Goal: Task Accomplishment & Management: Use online tool/utility

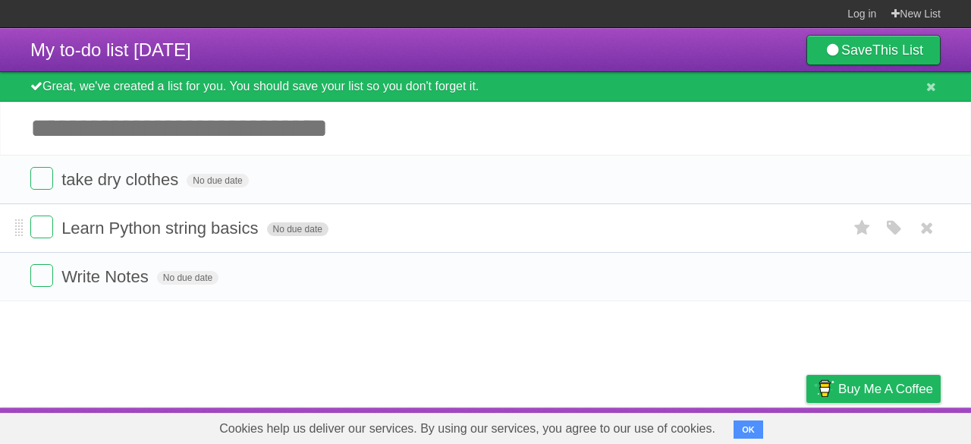
click at [297, 231] on span "No due date" at bounding box center [297, 229] width 61 height 14
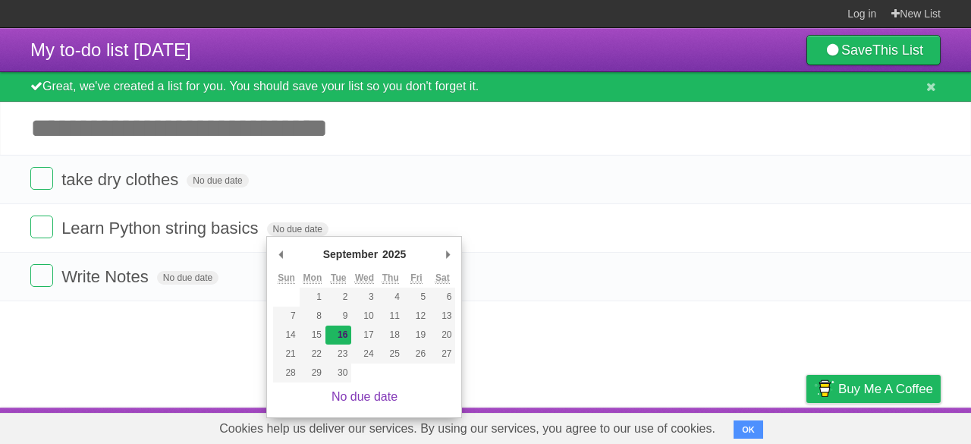
type span "[DATE]"
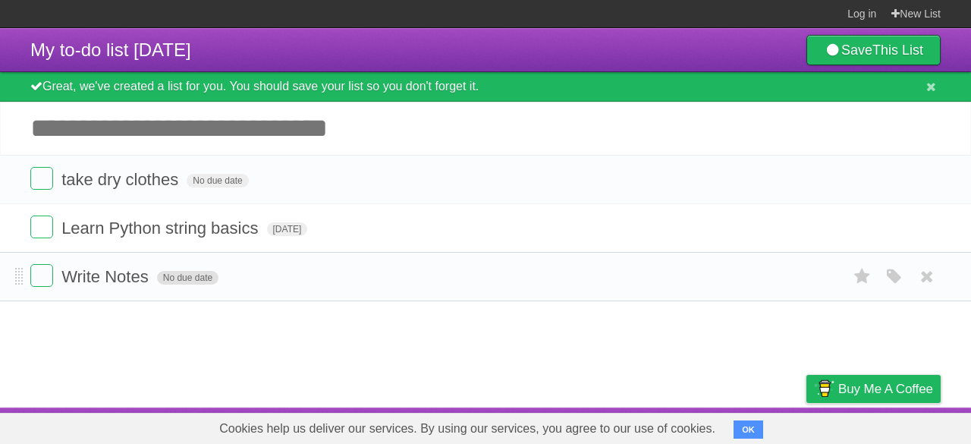
click at [200, 274] on span "No due date" at bounding box center [187, 278] width 61 height 14
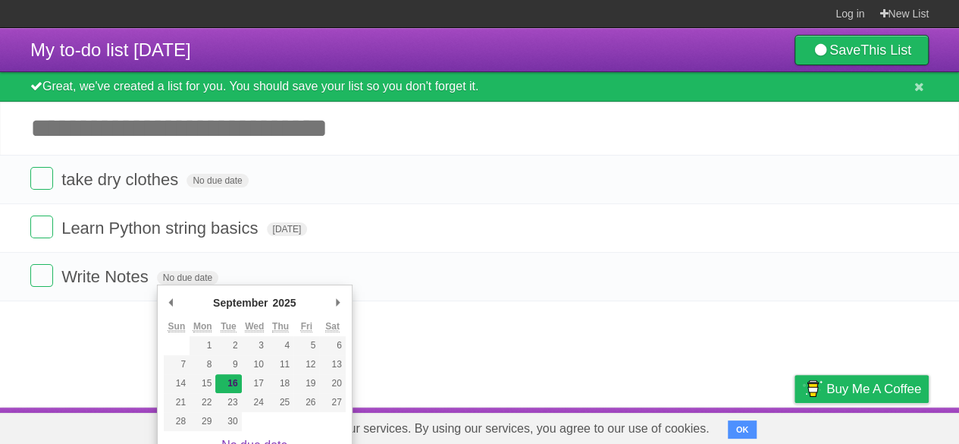
type span "[DATE]"
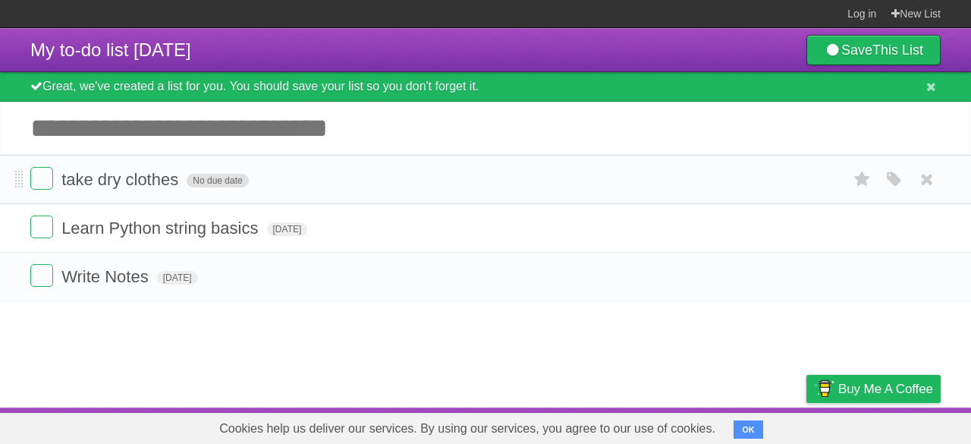
click at [224, 183] on span "No due date" at bounding box center [217, 181] width 61 height 14
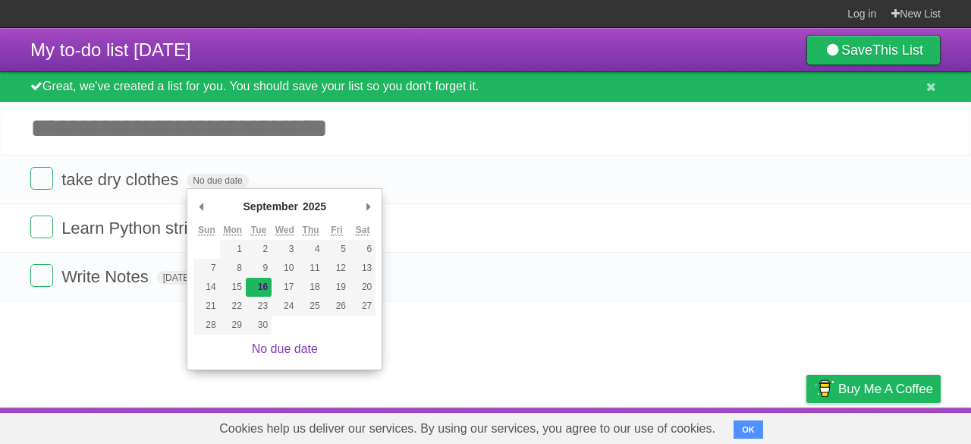
type span "[DATE]"
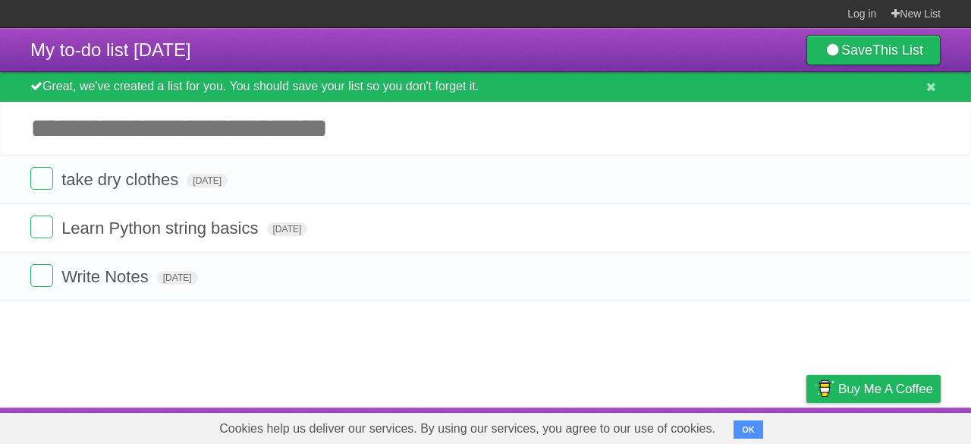
click at [237, 140] on input "Add another task" at bounding box center [485, 128] width 971 height 53
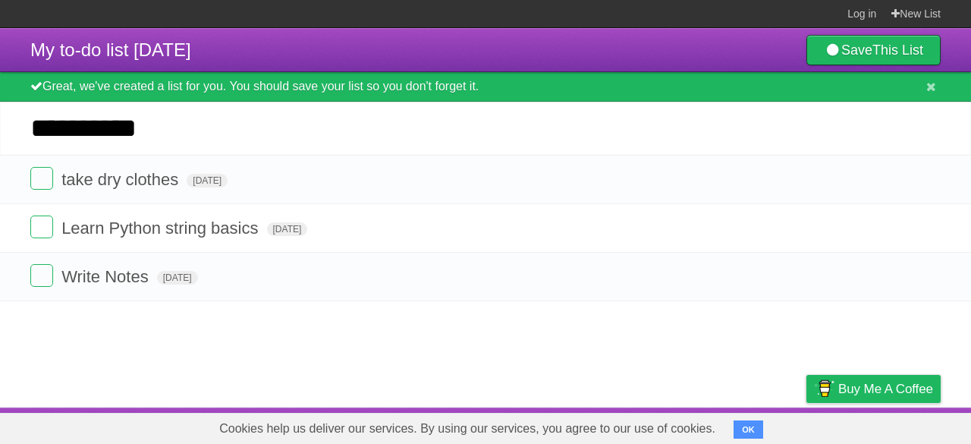
type input "**********"
click input "*********" at bounding box center [0, 0] width 0 height 0
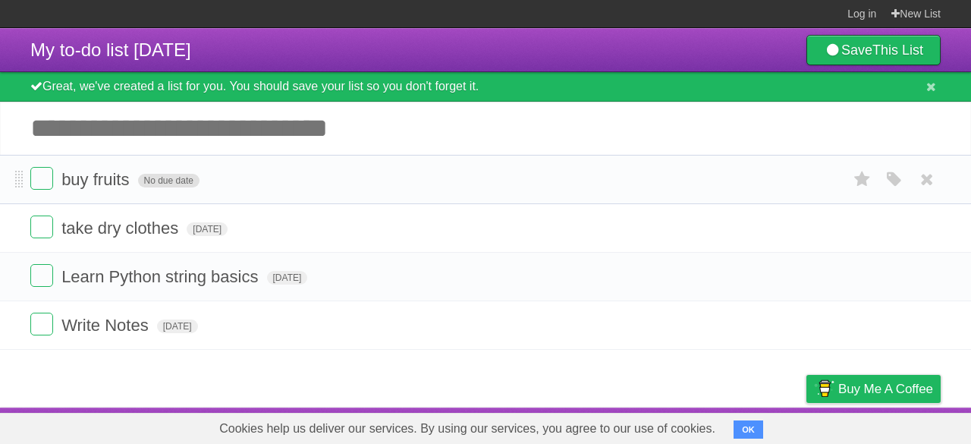
click at [185, 186] on span "No due date" at bounding box center [168, 181] width 61 height 14
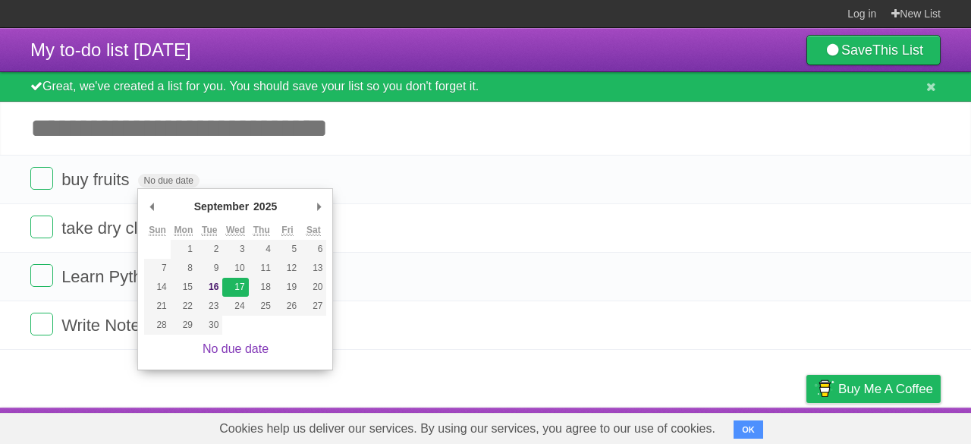
type span "[DATE]"
